Goal: Transaction & Acquisition: Purchase product/service

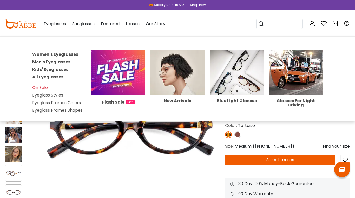
click at [40, 79] on link "All Eyeglasses" at bounding box center [47, 77] width 31 height 6
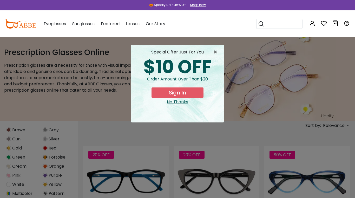
scroll to position [187, 0]
click at [217, 49] on span "×" at bounding box center [216, 52] width 6 height 6
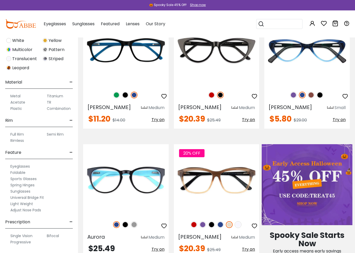
scroll to position [140, 0]
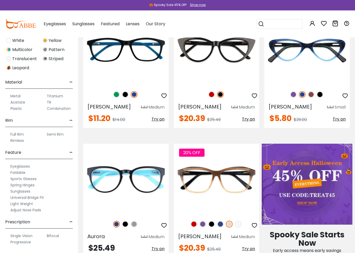
click at [37, 198] on label "Adjust Nose Pads" at bounding box center [25, 210] width 31 height 6
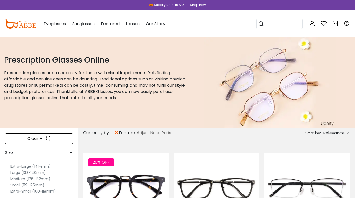
click at [16, 185] on label "Small (119-125mm)" at bounding box center [27, 185] width 34 height 6
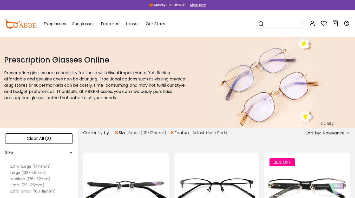
click at [19, 180] on label "Medium (126-132mm)" at bounding box center [30, 179] width 40 height 6
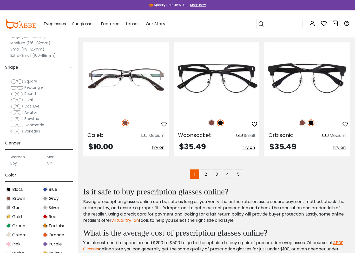
scroll to position [1300, 0]
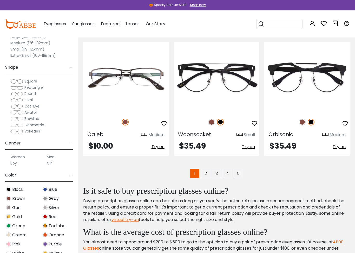
click at [16, 88] on img at bounding box center [16, 87] width 13 height 5
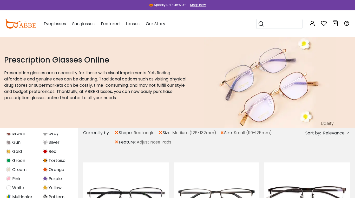
scroll to position [201, 0]
click at [55, 160] on span "Tortoise" at bounding box center [57, 161] width 17 height 6
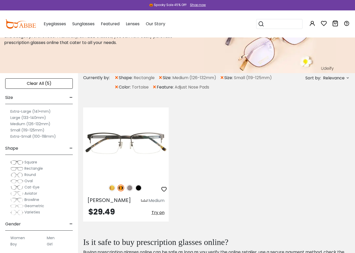
scroll to position [56, 0]
click at [18, 175] on img at bounding box center [16, 174] width 13 height 5
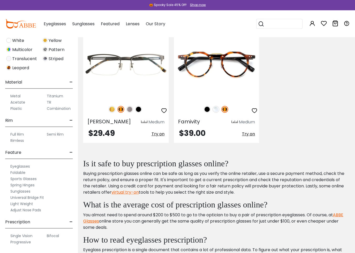
scroll to position [212, 0]
click at [18, 165] on label "Eyeglasses" at bounding box center [19, 166] width 19 height 6
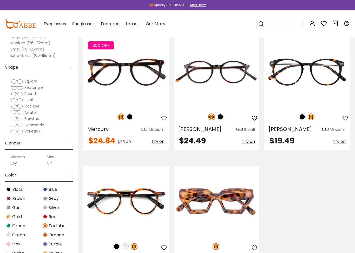
scroll to position [266, 0]
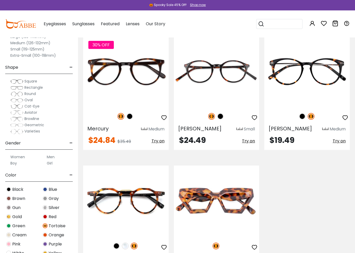
click at [246, 143] on span "Try on" at bounding box center [248, 141] width 13 height 6
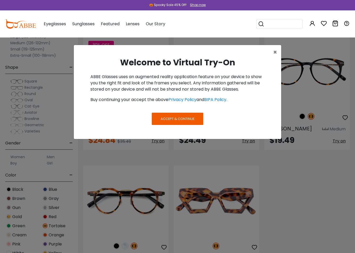
click at [184, 121] on button "Accept & Continue" at bounding box center [177, 118] width 51 height 12
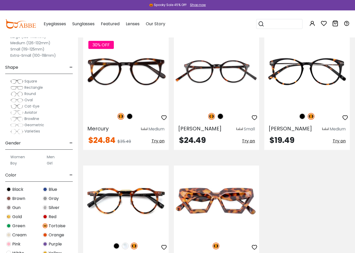
click at [248, 143] on span "Try on" at bounding box center [248, 141] width 13 height 6
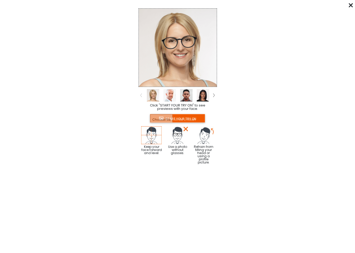
click at [169, 95] on img at bounding box center [169, 95] width 12 height 12
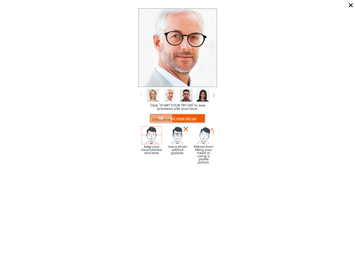
click at [204, 92] on img at bounding box center [203, 95] width 12 height 12
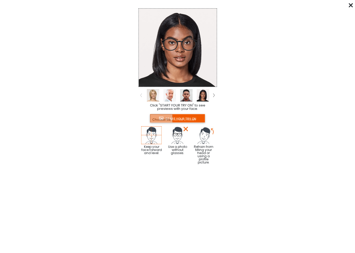
click at [213, 94] on img at bounding box center [214, 95] width 2 height 4
click at [186, 97] on img at bounding box center [186, 95] width 12 height 12
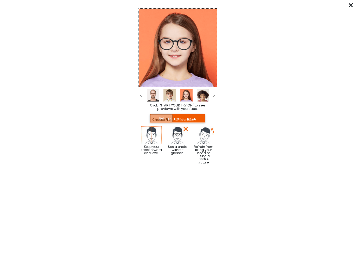
click at [204, 95] on img at bounding box center [203, 95] width 12 height 12
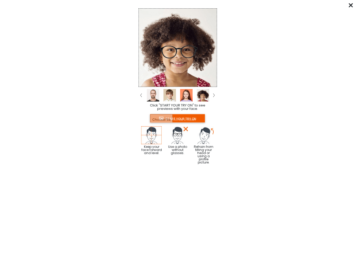
click at [150, 93] on img at bounding box center [153, 95] width 12 height 12
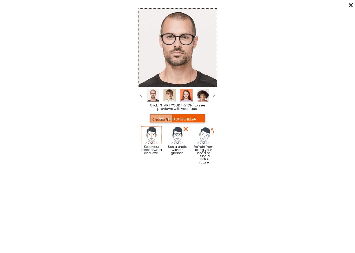
click at [345, 6] on from "Click "START YOUR TRY ON" to see previews with your face. START YOUR TRY ON Kee…" at bounding box center [177, 84] width 355 height 157
click at [348, 4] on div "****** Click "START YOUR TRY ON" to see previews with your face. START YOUR TRY…" at bounding box center [177, 126] width 355 height 253
click at [350, 5] on icon at bounding box center [351, 5] width 4 height 4
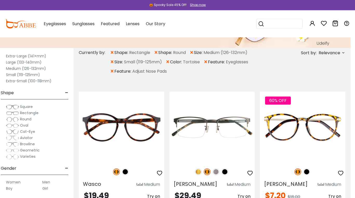
scroll to position [80, 4]
click at [63, 93] on div "Shape -" at bounding box center [35, 91] width 68 height 15
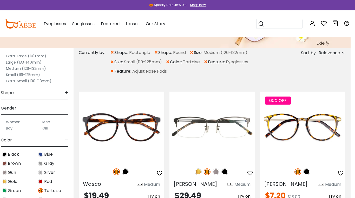
click at [47, 192] on span "Tortoise" at bounding box center [52, 191] width 17 height 6
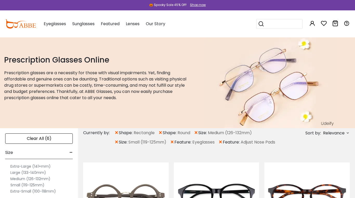
click at [35, 140] on div "Clear All (6)" at bounding box center [39, 139] width 68 height 10
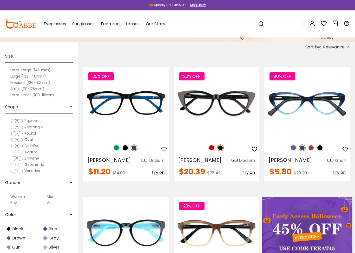
click at [16, 133] on img at bounding box center [16, 133] width 13 height 5
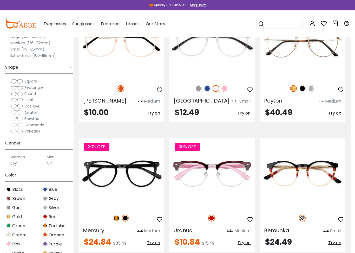
scroll to position [1073, 4]
click at [114, 198] on img at bounding box center [116, 217] width 7 height 7
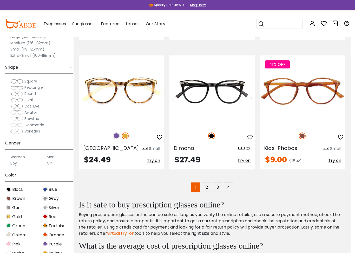
scroll to position [1284, 4]
click at [205, 182] on link "2" at bounding box center [206, 186] width 9 height 9
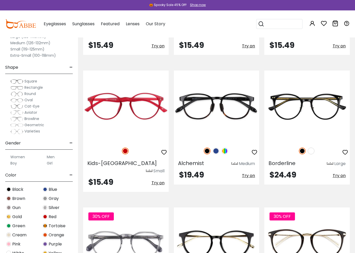
scroll to position [213, 0]
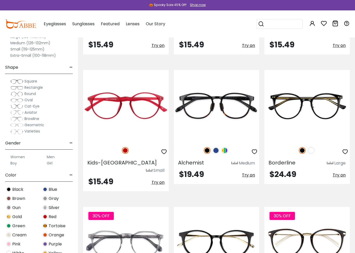
click at [311, 149] on img at bounding box center [311, 150] width 7 height 7
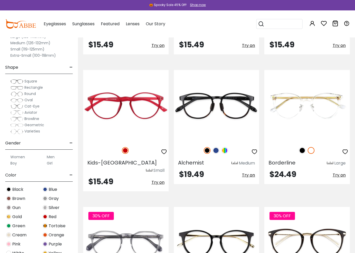
click at [300, 151] on img at bounding box center [302, 150] width 7 height 7
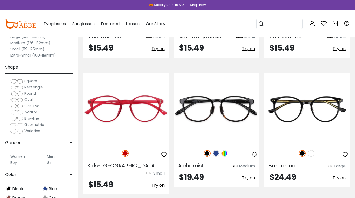
scroll to position [208, 0]
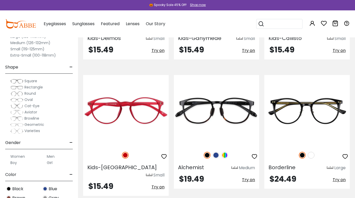
click at [224, 157] on img at bounding box center [224, 155] width 7 height 7
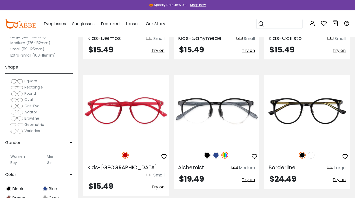
click at [203, 158] on div at bounding box center [216, 155] width 85 height 11
click at [207, 154] on img at bounding box center [207, 155] width 7 height 7
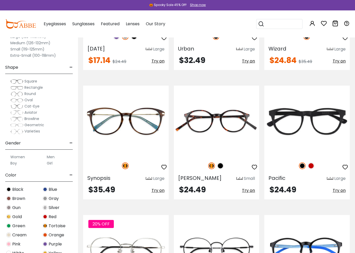
scroll to position [468, 0]
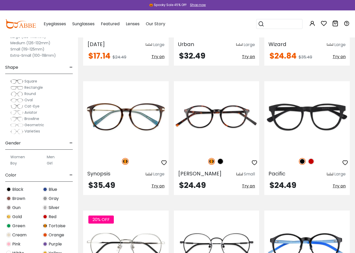
click at [249, 183] on span "Try on" at bounding box center [248, 186] width 13 height 6
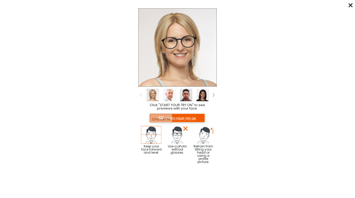
scroll to position [448, 4]
click at [351, 8] on div at bounding box center [351, 5] width 4 height 6
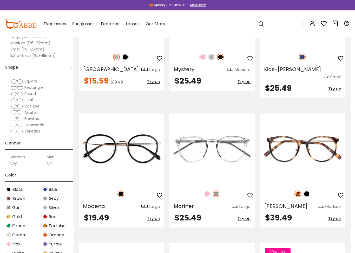
scroll to position [702, 4]
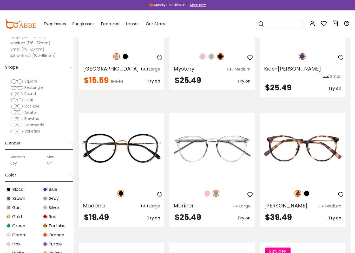
click at [334, 198] on span "Try on" at bounding box center [334, 218] width 13 height 6
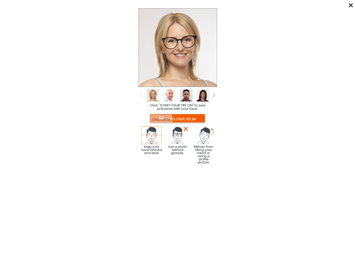
click at [352, 7] on icon at bounding box center [351, 5] width 4 height 4
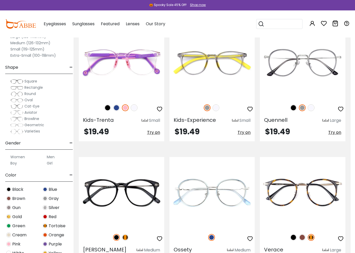
scroll to position [1047, 4]
click at [107, 104] on img at bounding box center [107, 107] width 7 height 7
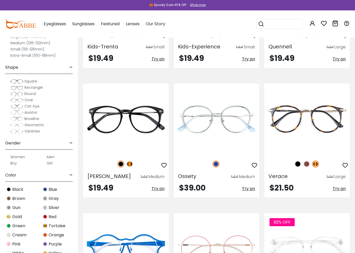
scroll to position [1120, 0]
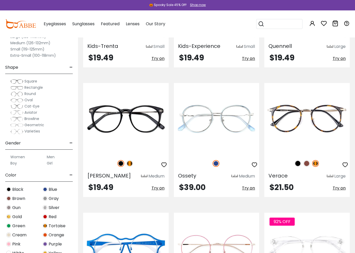
click at [337, 185] on span "Try on" at bounding box center [339, 188] width 13 height 6
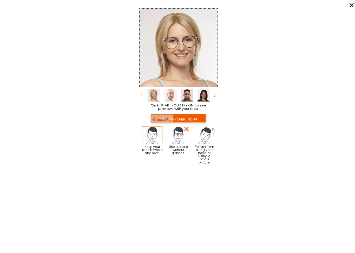
scroll to position [1120, 1]
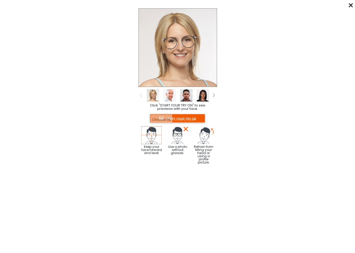
click at [352, 5] on icon at bounding box center [351, 5] width 4 height 4
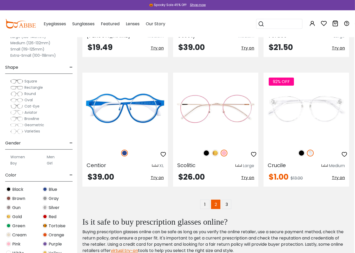
scroll to position [1261, 1]
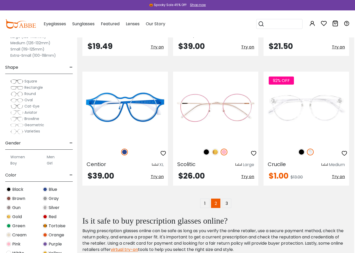
click at [228, 198] on link "3" at bounding box center [226, 202] width 9 height 9
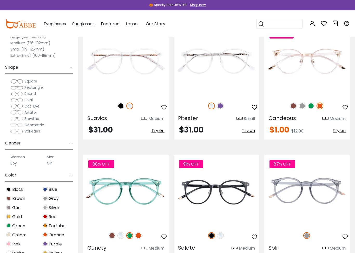
scroll to position [133, 0]
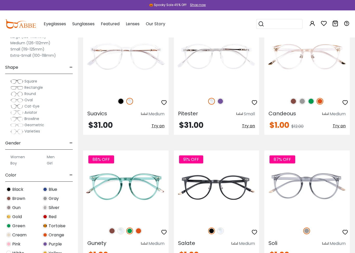
click at [290, 102] on img at bounding box center [293, 101] width 7 height 7
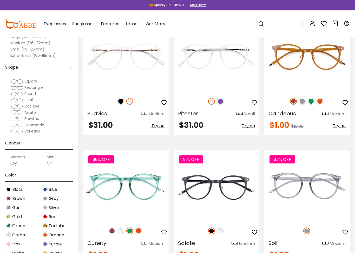
click at [299, 102] on img at bounding box center [302, 101] width 7 height 7
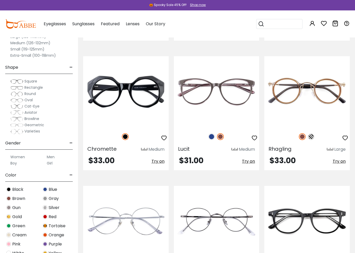
scroll to position [357, 0]
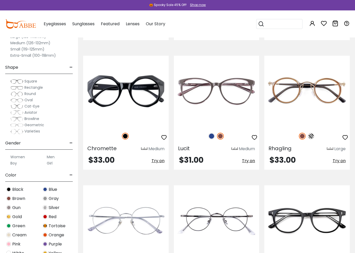
click at [341, 160] on span "Try on" at bounding box center [339, 160] width 13 height 6
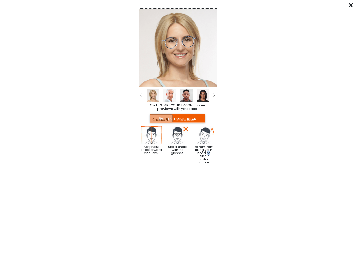
click at [170, 96] on img at bounding box center [169, 95] width 12 height 12
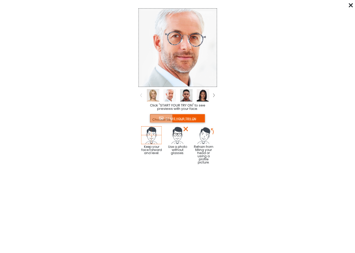
click at [184, 94] on img at bounding box center [186, 95] width 12 height 12
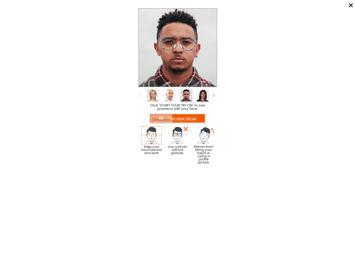
click at [352, 5] on icon at bounding box center [351, 5] width 4 height 4
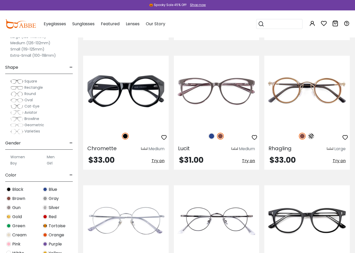
click at [309, 138] on img at bounding box center [311, 136] width 7 height 7
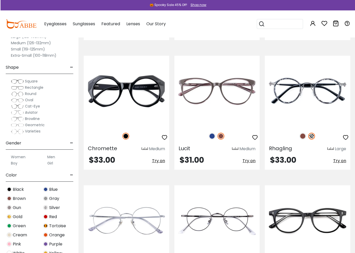
scroll to position [357, 1]
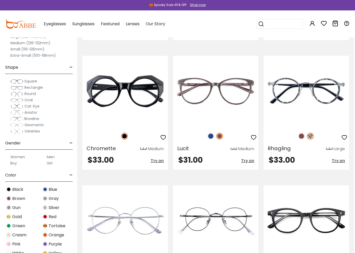
click at [299, 137] on img at bounding box center [301, 136] width 7 height 7
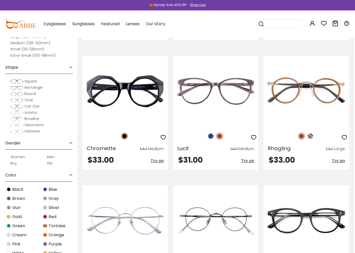
click at [335, 161] on span "Try on" at bounding box center [338, 160] width 13 height 6
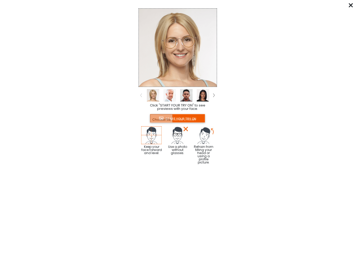
click at [169, 96] on img at bounding box center [169, 95] width 12 height 12
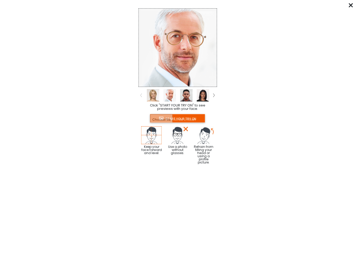
click at [185, 96] on img at bounding box center [186, 95] width 12 height 12
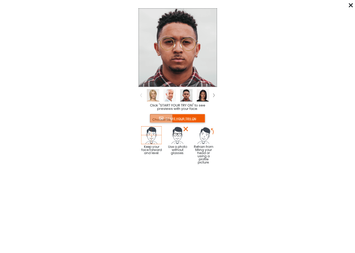
click at [201, 96] on img at bounding box center [203, 95] width 12 height 12
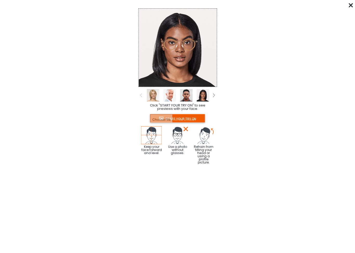
scroll to position [357, 0]
click at [348, 6] on div "****** Click "START YOUR TRY ON" to see previews with your face. START YOUR TRY…" at bounding box center [177, 126] width 355 height 253
click at [351, 6] on icon at bounding box center [351, 5] width 4 height 4
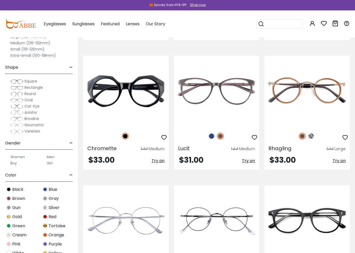
click at [342, 137] on icon "button" at bounding box center [345, 137] width 6 height 6
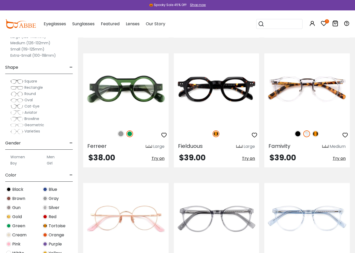
scroll to position [618, 0]
click at [316, 134] on img at bounding box center [315, 133] width 7 height 7
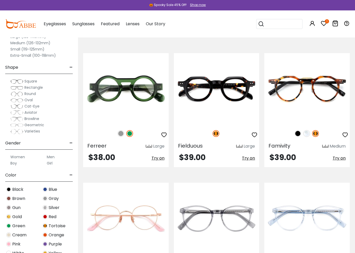
click at [335, 160] on span "Try on" at bounding box center [339, 158] width 13 height 6
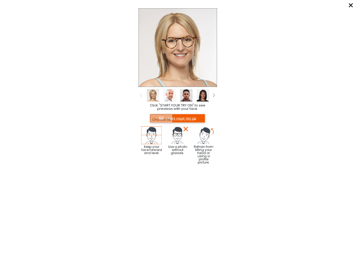
click at [352, 1] on div "****** Click "START YOUR TRY ON" to see previews with your face. START YOUR TRY…" at bounding box center [177, 126] width 355 height 253
click at [348, 8] on from "Click "START YOUR TRY ON" to see previews with your face. START YOUR TRY ON Kee…" at bounding box center [177, 84] width 355 height 157
click at [348, 5] on div "****** Click "START YOUR TRY ON" to see previews with your face. START YOUR TRY…" at bounding box center [177, 126] width 355 height 253
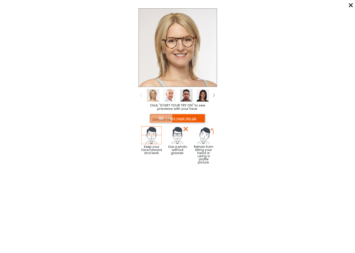
click at [348, 4] on div "****** Click "START YOUR TRY ON" to see previews with your face. START YOUR TRY…" at bounding box center [177, 126] width 355 height 253
click at [349, 5] on icon at bounding box center [351, 5] width 4 height 4
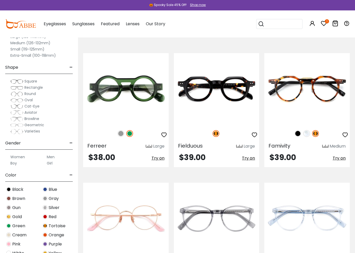
click at [349, 5] on div "🎃 Spooky Sale 45% Off! Shop now" at bounding box center [177, 5] width 355 height 10
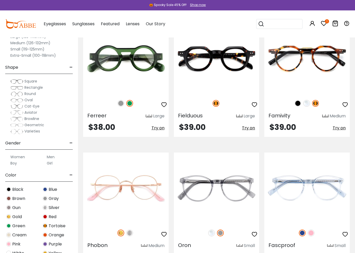
scroll to position [649, 0]
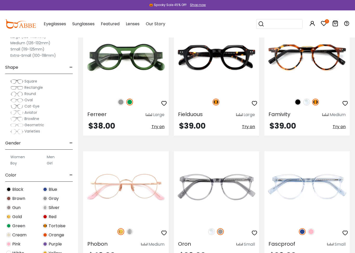
click at [295, 105] on img at bounding box center [297, 101] width 7 height 7
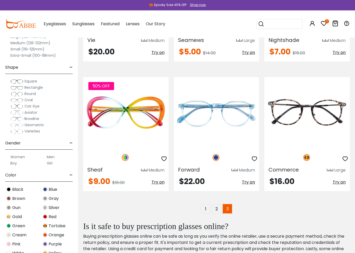
scroll to position [1112, 0]
click at [340, 180] on span "Try on" at bounding box center [339, 181] width 13 height 6
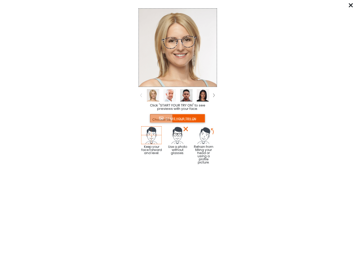
click at [352, 5] on icon at bounding box center [351, 5] width 4 height 4
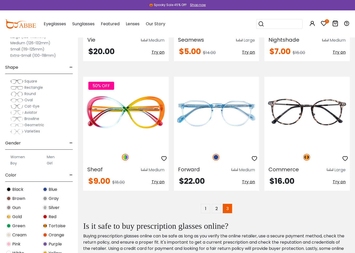
click at [352, 5] on div "🎃 Spooky Sale 45% Off! Shop now" at bounding box center [177, 5] width 355 height 10
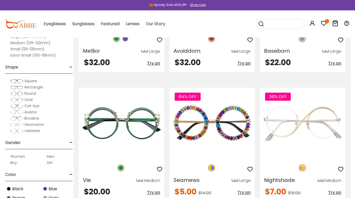
scroll to position [971, 4]
click at [321, 22] on icon at bounding box center [324, 23] width 6 height 6
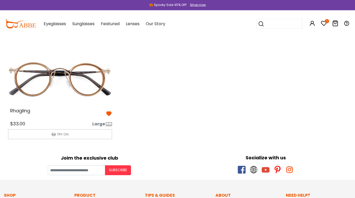
scroll to position [17, 0]
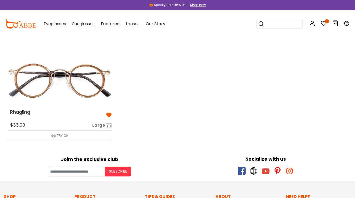
click at [80, 92] on img at bounding box center [60, 82] width 112 height 56
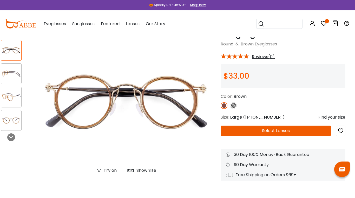
scroll to position [28, 4]
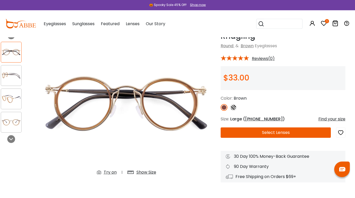
click at [282, 134] on button "Select Lenses" at bounding box center [276, 133] width 110 height 10
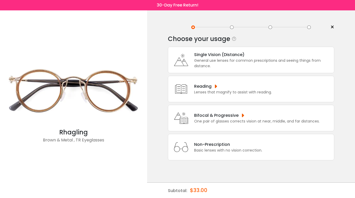
click at [297, 119] on div "Bifocal & Progressive" at bounding box center [256, 115] width 125 height 6
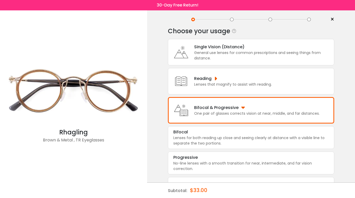
scroll to position [9, 0]
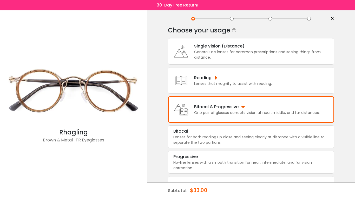
click at [194, 171] on div "No-line lenses with a smooth transition for near, intermediate, and far vision …" at bounding box center [250, 165] width 155 height 11
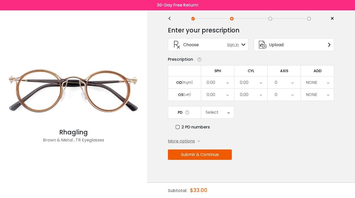
scroll to position [0, 0]
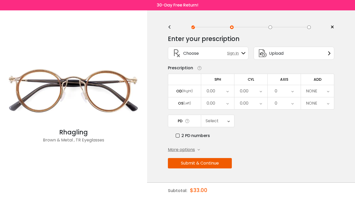
click at [218, 94] on div "0.00" at bounding box center [217, 91] width 33 height 12
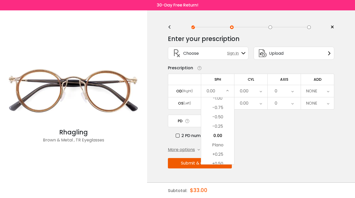
click at [217, 111] on li "-0.75" at bounding box center [217, 107] width 33 height 9
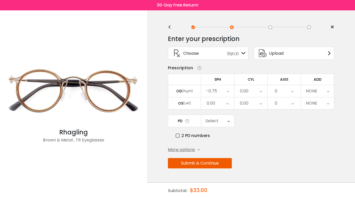
click at [226, 107] on div "0.00" at bounding box center [217, 103] width 33 height 12
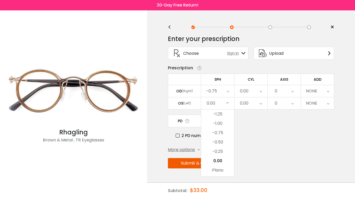
scroll to position [700, 0]
click at [217, 118] on li "-1.25" at bounding box center [217, 115] width 33 height 9
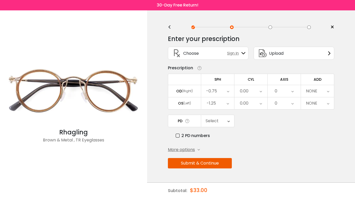
click at [259, 92] on div "0.00" at bounding box center [250, 91] width 33 height 12
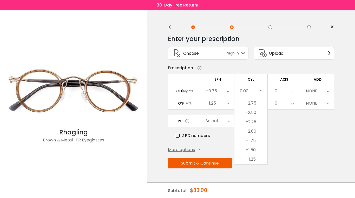
scroll to position [119, 0]
click at [253, 125] on li "-2.25" at bounding box center [250, 123] width 33 height 9
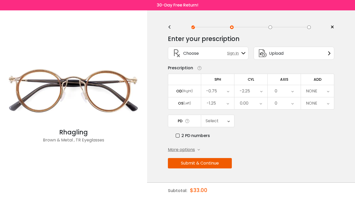
click at [257, 107] on div "0.00" at bounding box center [250, 103] width 33 height 12
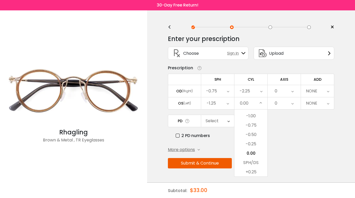
scroll to position [183, 0]
click at [253, 129] on li "-0.75" at bounding box center [250, 127] width 33 height 9
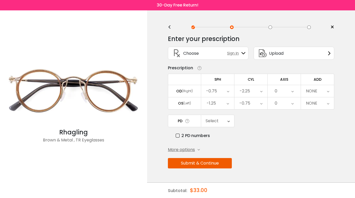
click at [289, 92] on div "0" at bounding box center [284, 91] width 33 height 12
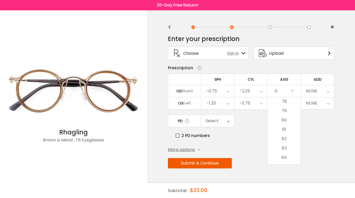
scroll to position [731, 0]
click at [284, 123] on li "80" at bounding box center [284, 119] width 33 height 9
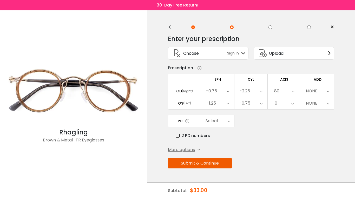
click at [289, 105] on div "0" at bounding box center [284, 103] width 33 height 12
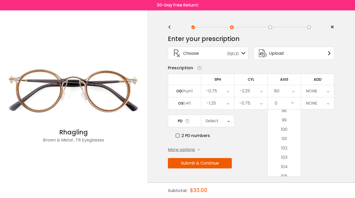
scroll to position [917, 0]
click at [284, 135] on li "100" at bounding box center [284, 132] width 33 height 9
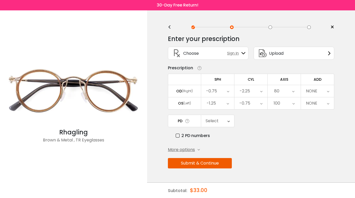
click at [321, 93] on div "NONE" at bounding box center [317, 91] width 33 height 12
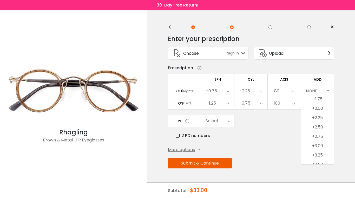
scroll to position [64, 0]
click at [320, 123] on li "+2.50" at bounding box center [317, 122] width 33 height 9
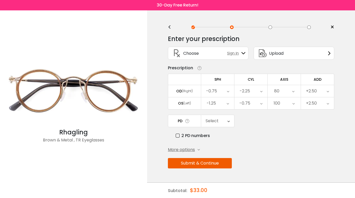
click at [228, 126] on icon at bounding box center [228, 121] width 2 height 12
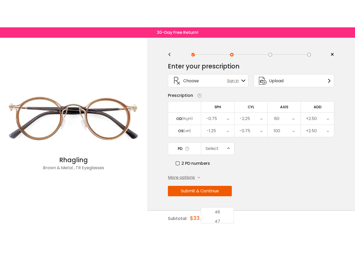
scroll to position [125, 0]
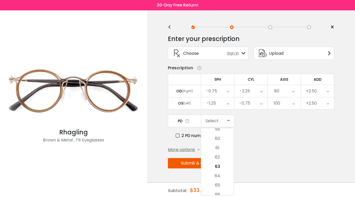
click at [217, 167] on li "63" at bounding box center [217, 166] width 32 height 9
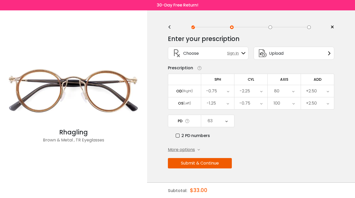
click at [218, 167] on button "Submit & Continue" at bounding box center [200, 163] width 64 height 10
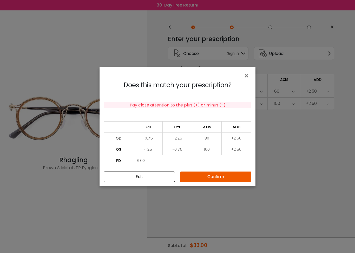
click at [230, 178] on button "Confirm" at bounding box center [215, 176] width 71 height 10
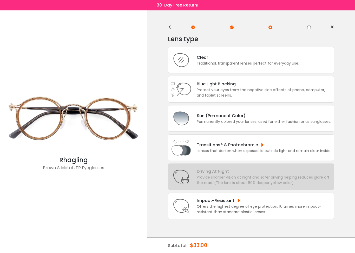
click at [312, 152] on div "Lenses that darken when exposed to outside light and remain clear inside." at bounding box center [264, 150] width 135 height 5
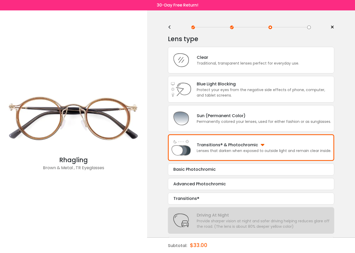
click at [226, 198] on div "Transitions®" at bounding box center [250, 198] width 155 height 6
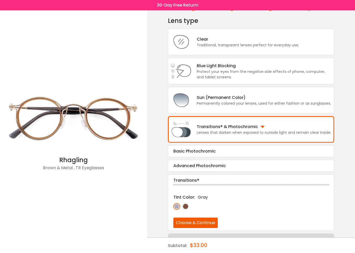
scroll to position [18, 0]
click at [185, 198] on img at bounding box center [185, 205] width 7 height 7
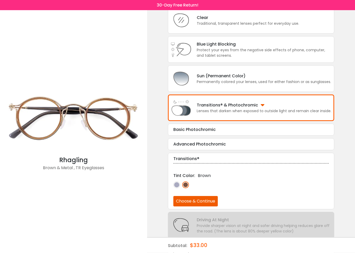
scroll to position [40, 0]
click at [211, 198] on button "Choose & Continue" at bounding box center [195, 201] width 44 height 10
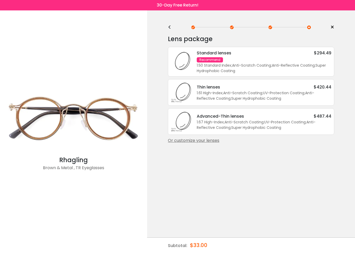
scroll to position [0, 0]
click at [304, 130] on div "1.67 High-Index ; Anti-Scratch Coating ; UV-Protection Coating ; Anti-Reflectiv…" at bounding box center [264, 124] width 135 height 11
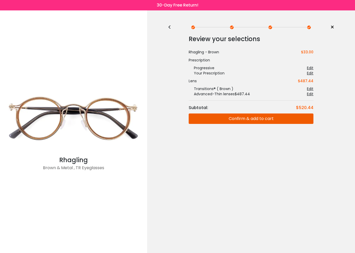
click at [283, 119] on button "Confirm & add to cart" at bounding box center [251, 118] width 125 height 10
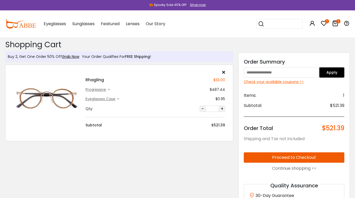
click at [277, 73] on input "text" at bounding box center [281, 72] width 75 height 10
click at [277, 71] on input "text" at bounding box center [281, 72] width 75 height 10
click at [294, 72] on input "text" at bounding box center [281, 72] width 75 height 10
type input "******"
click at [331, 74] on button "Apply" at bounding box center [331, 72] width 25 height 10
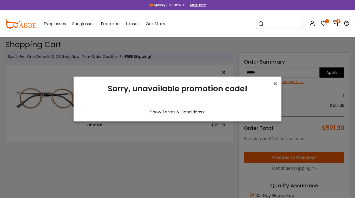
click at [273, 84] on span "×" at bounding box center [275, 84] width 4 height 9
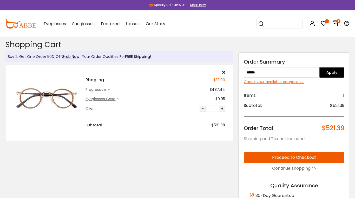
click at [291, 84] on div "Check your available coupons >>" at bounding box center [294, 81] width 101 height 5
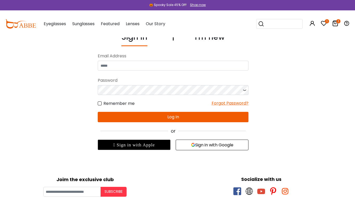
scroll to position [3, 4]
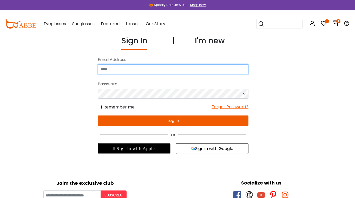
click at [229, 72] on input "email" at bounding box center [173, 69] width 151 height 10
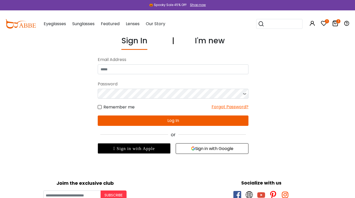
click at [213, 44] on div "I'm new" at bounding box center [210, 42] width 30 height 15
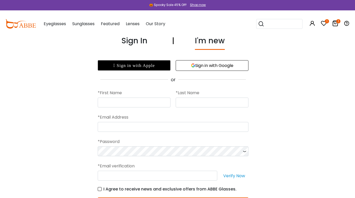
click at [157, 66] on div " Sign in with Apple" at bounding box center [134, 65] width 73 height 10
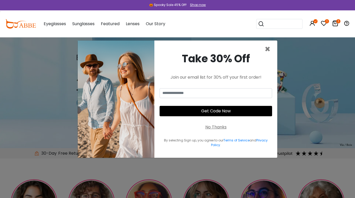
click at [213, 114] on button "Get Code Now" at bounding box center [216, 111] width 112 height 10
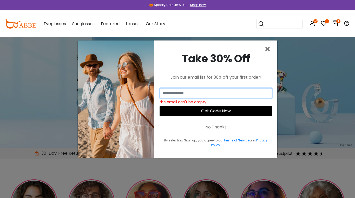
click at [233, 96] on input "email" at bounding box center [216, 93] width 112 height 10
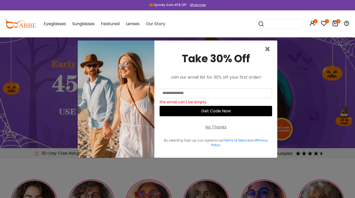
click at [265, 50] on span "×" at bounding box center [267, 49] width 6 height 13
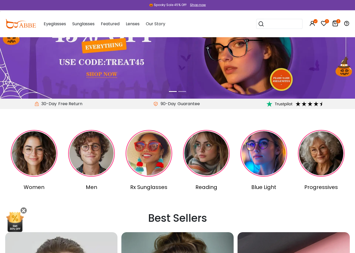
scroll to position [50, 0]
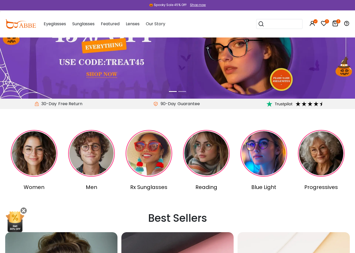
click at [323, 24] on icon at bounding box center [324, 23] width 6 height 6
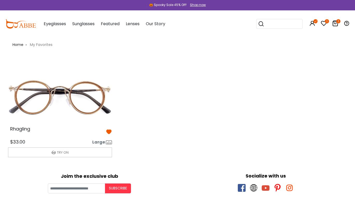
click at [334, 24] on icon at bounding box center [335, 23] width 6 height 6
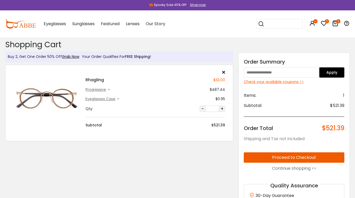
click at [274, 84] on div "Check your available coupons >>" at bounding box center [294, 81] width 101 height 5
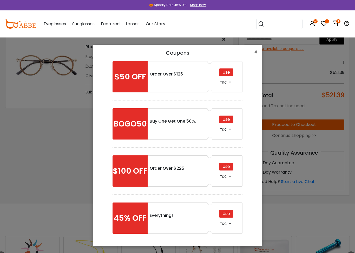
scroll to position [59, 0]
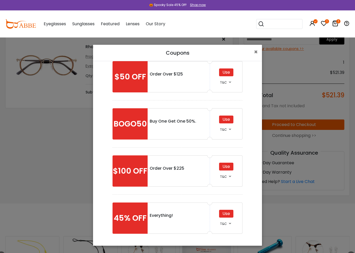
click at [226, 198] on div "Use" at bounding box center [226, 213] width 14 height 8
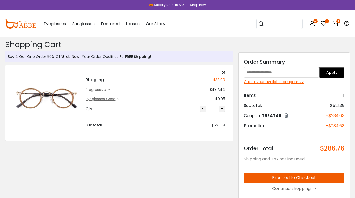
click at [278, 83] on div "Check your available coupons >>" at bounding box center [294, 81] width 101 height 5
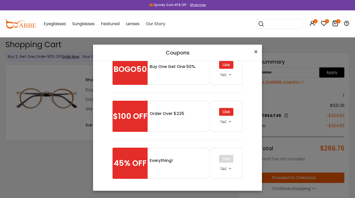
scroll to position [113, 0]
click at [226, 114] on div "Use" at bounding box center [226, 112] width 14 height 8
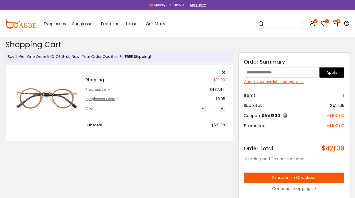
click at [302, 76] on input "text" at bounding box center [281, 72] width 75 height 10
click at [286, 84] on div "Check your available coupons >>" at bounding box center [294, 81] width 101 height 5
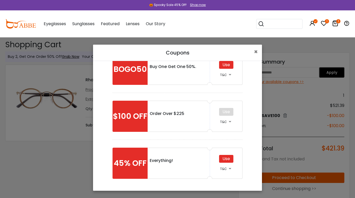
scroll to position [113, 0]
click at [227, 158] on div "Use" at bounding box center [226, 159] width 14 height 8
